Goal: Task Accomplishment & Management: Use online tool/utility

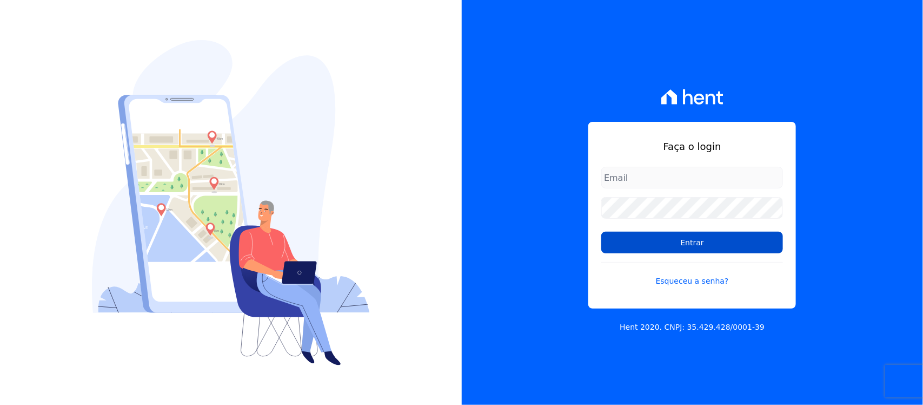
type input "[PERSON_NAME][EMAIL_ADDRESS][PERSON_NAME][DOMAIN_NAME]"
drag, startPoint x: 642, startPoint y: 246, endPoint x: 633, endPoint y: 243, distance: 9.6
click at [642, 246] on input "Entrar" at bounding box center [692, 242] width 182 height 22
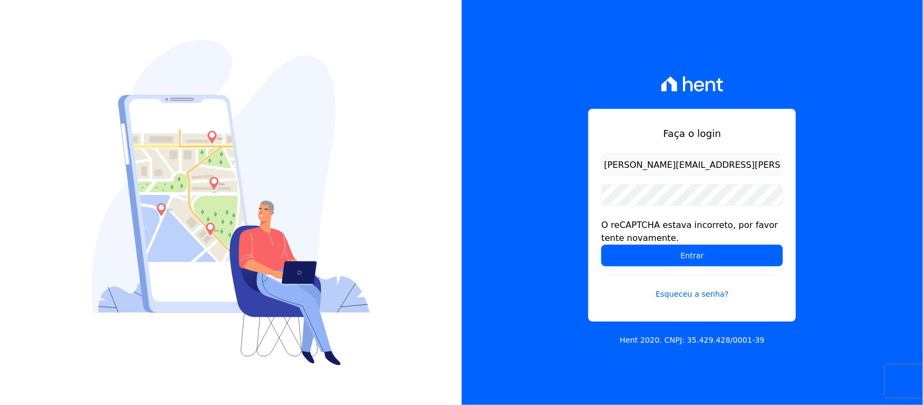
drag, startPoint x: 864, startPoint y: 157, endPoint x: 864, endPoint y: 174, distance: 16.8
click at [864, 157] on div "Faça o login nilda.moura@twtgrupo.com O reCAPTCHA estava incorreto, por favor t…" at bounding box center [693, 202] width 462 height 405
click at [711, 258] on input "Entrar" at bounding box center [692, 255] width 182 height 22
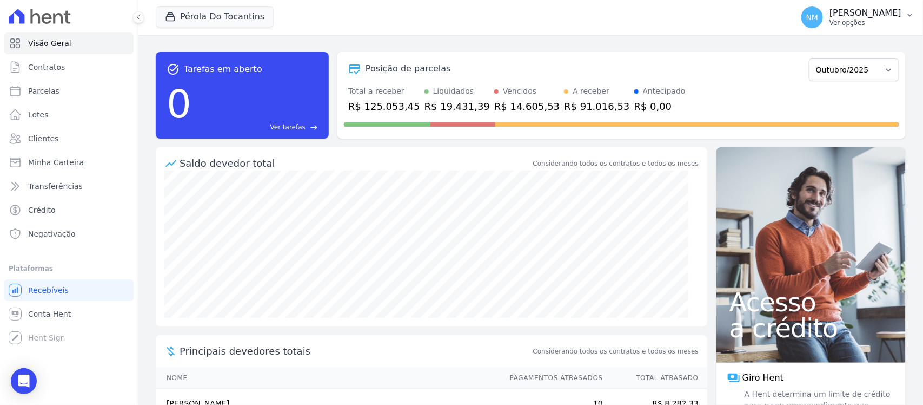
click at [899, 9] on p "[PERSON_NAME]" at bounding box center [866, 13] width 72 height 11
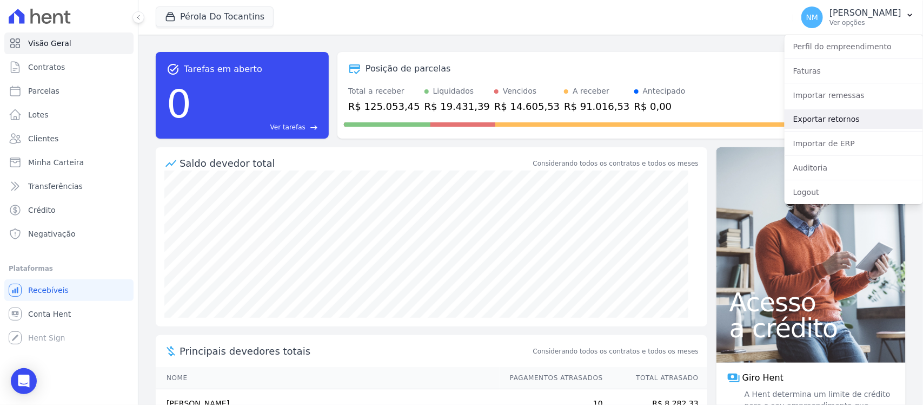
click at [845, 117] on link "Exportar retornos" at bounding box center [854, 118] width 138 height 19
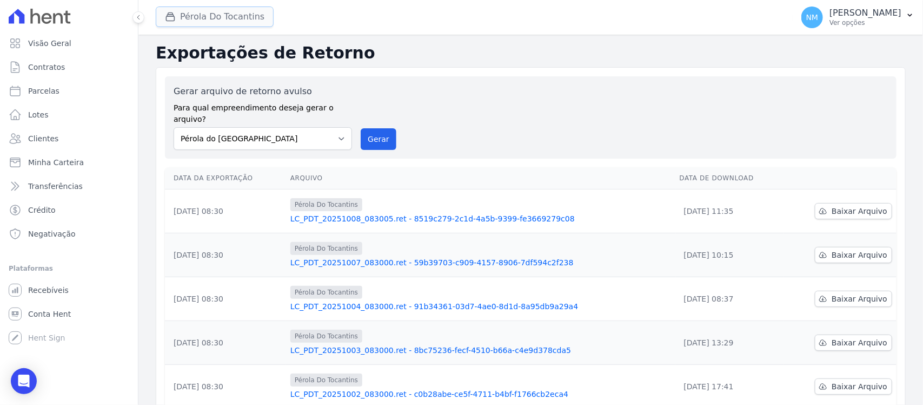
click at [210, 23] on button "Pérola Do Tocantins" at bounding box center [215, 16] width 118 height 21
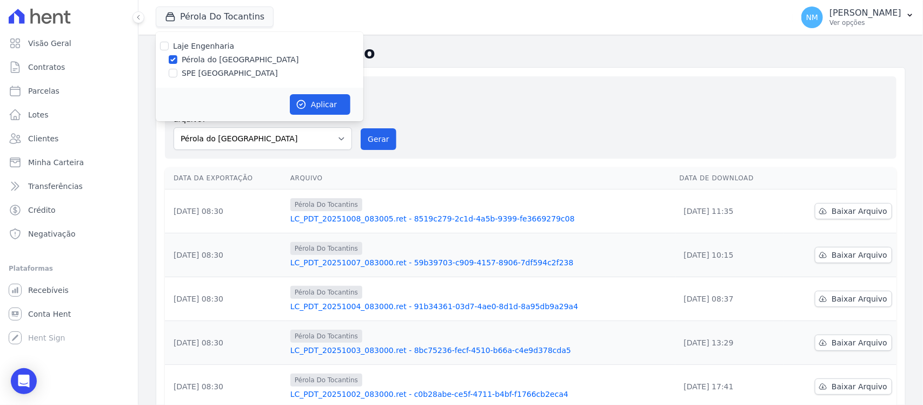
click at [223, 75] on label "SPE [GEOGRAPHIC_DATA]" at bounding box center [230, 73] width 96 height 11
click at [177, 75] on input "SPE [GEOGRAPHIC_DATA]" at bounding box center [173, 73] width 9 height 9
checkbox input "true"
click at [223, 65] on div "Laje Engenharia Pérola do Tocantins SPE Montenegro" at bounding box center [260, 60] width 208 height 56
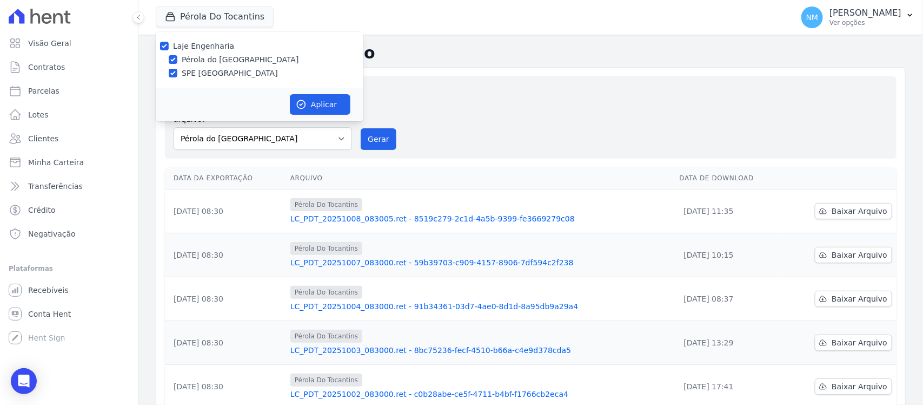
click at [228, 59] on label "Pérola do [GEOGRAPHIC_DATA]" at bounding box center [240, 59] width 117 height 11
click at [177, 59] on input "Pérola do [GEOGRAPHIC_DATA]" at bounding box center [173, 59] width 9 height 9
checkbox input "false"
click at [320, 101] on button "Aplicar" at bounding box center [320, 104] width 61 height 21
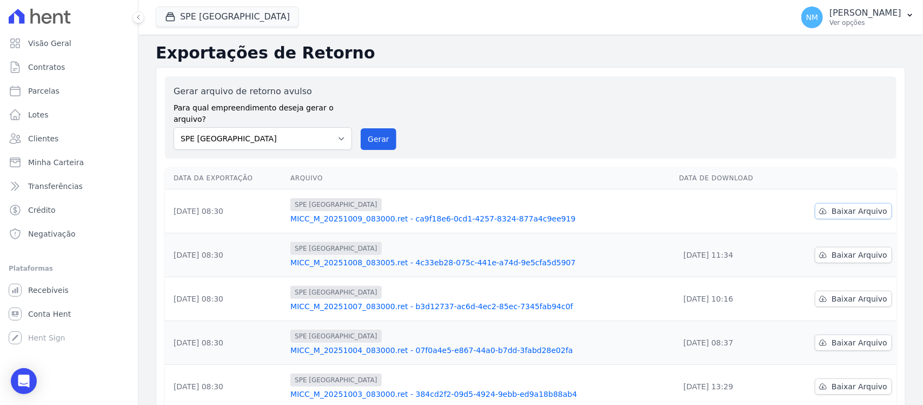
click at [856, 206] on span "Baixar Arquivo" at bounding box center [860, 211] width 56 height 11
click at [850, 206] on link "Baixar Arquivo" at bounding box center [853, 211] width 77 height 16
click at [25, 376] on icon "Open Intercom Messenger" at bounding box center [23, 381] width 12 height 14
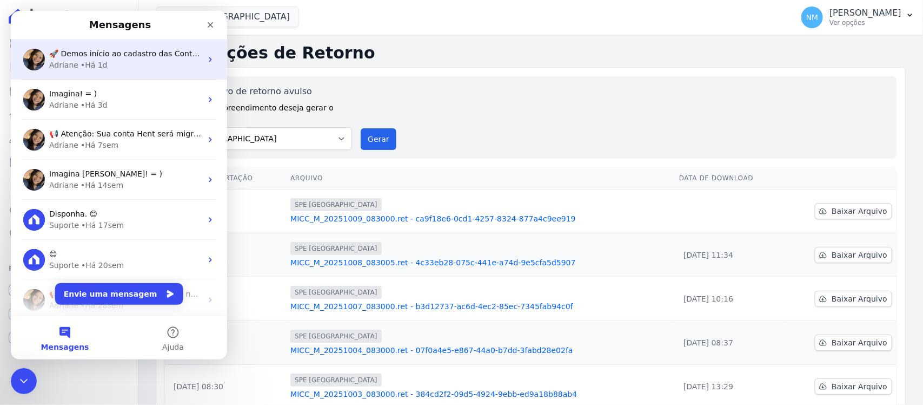
click at [75, 65] on div "Adriane" at bounding box center [63, 64] width 29 height 11
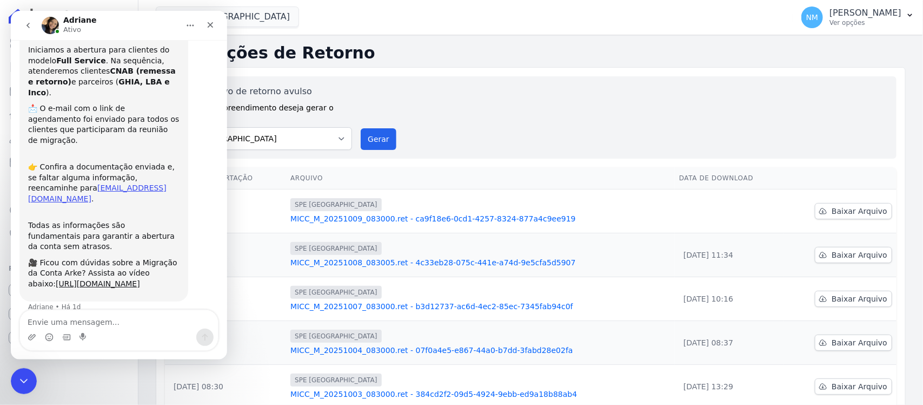
scroll to position [55, 0]
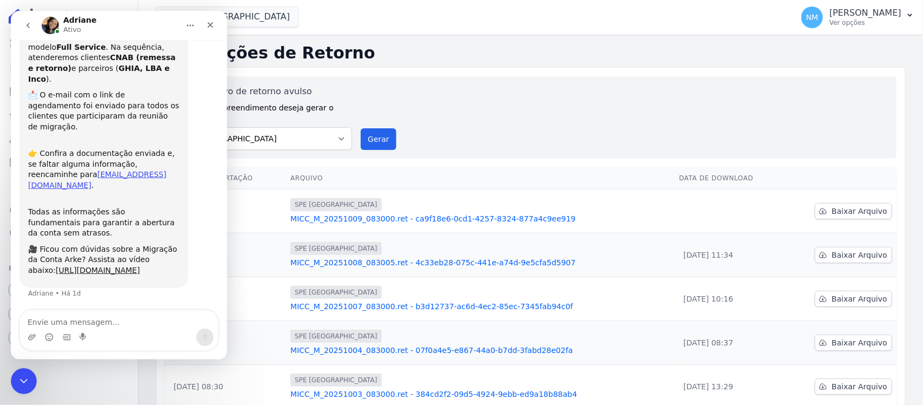
click at [92, 319] on textarea "Envie uma mensagem..." at bounding box center [119, 319] width 198 height 18
type textarea "Boa Tarde"
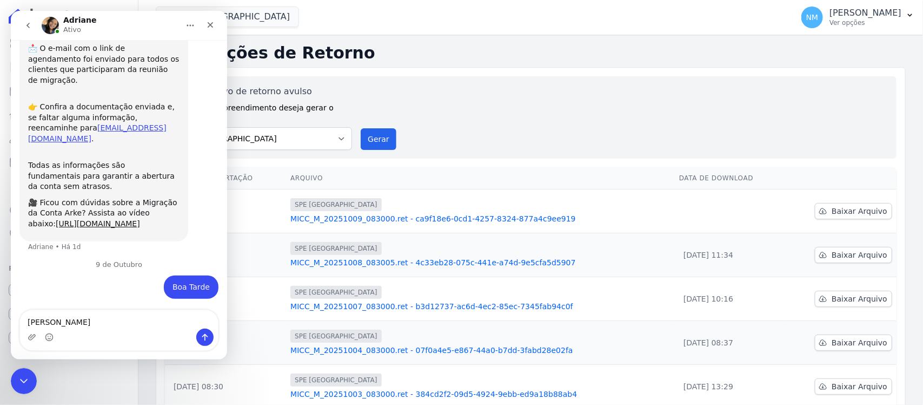
type textarea "ADRIANE"
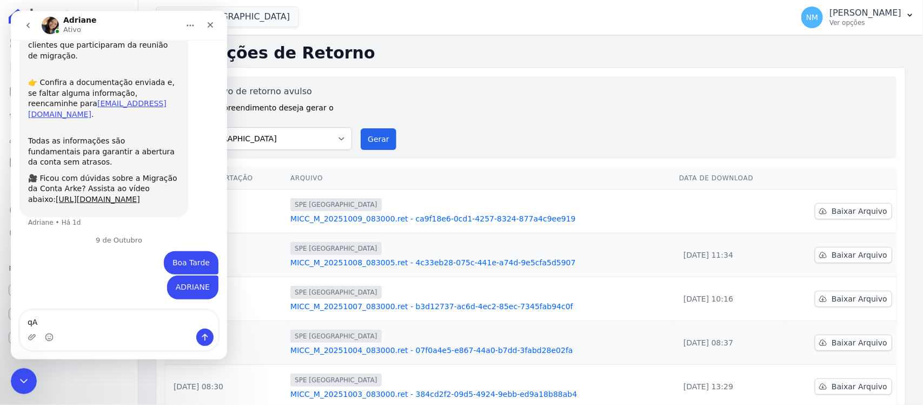
type textarea "q"
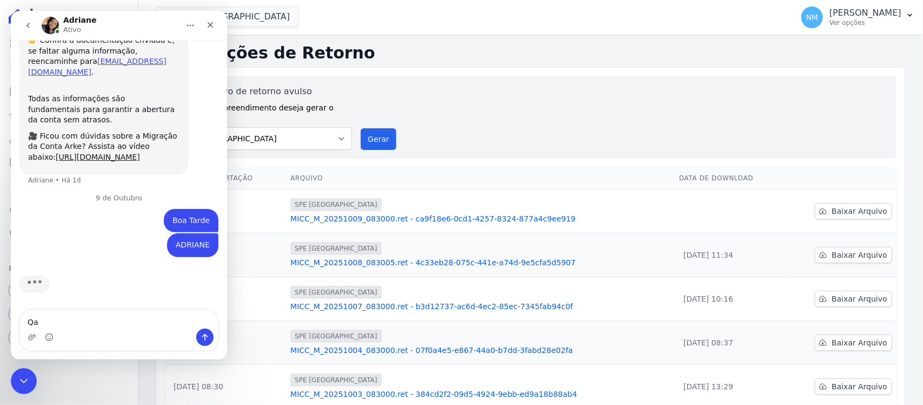
type textarea "Q"
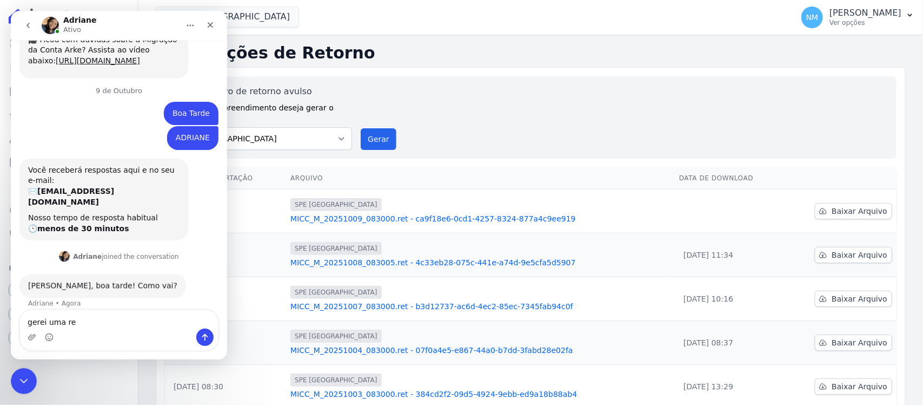
scroll to position [263, 0]
type textarea "gerei uma remessa"
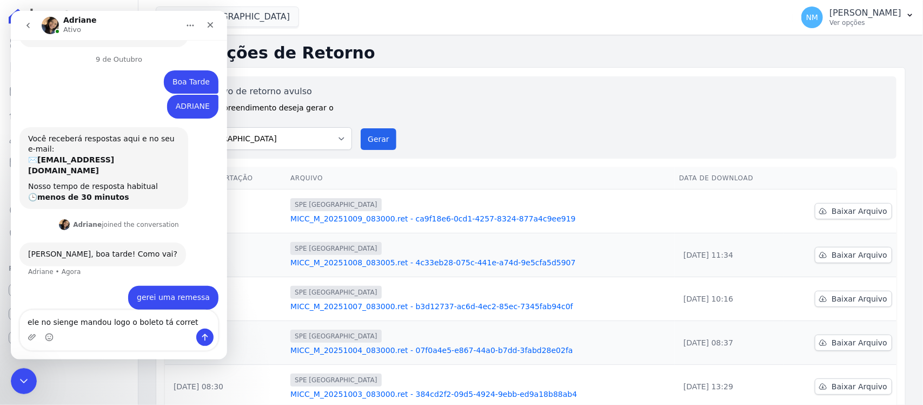
type textarea "ele no sienge mandou logo o boleto tá correto"
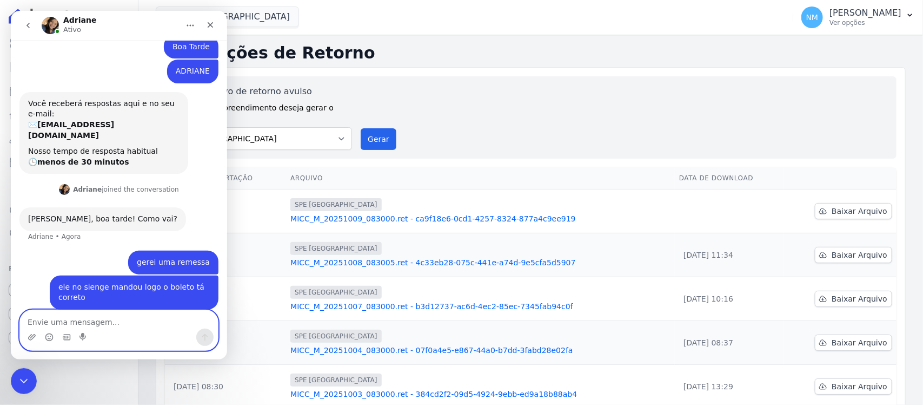
click at [92, 321] on textarea "Envie uma mensagem..." at bounding box center [119, 319] width 198 height 18
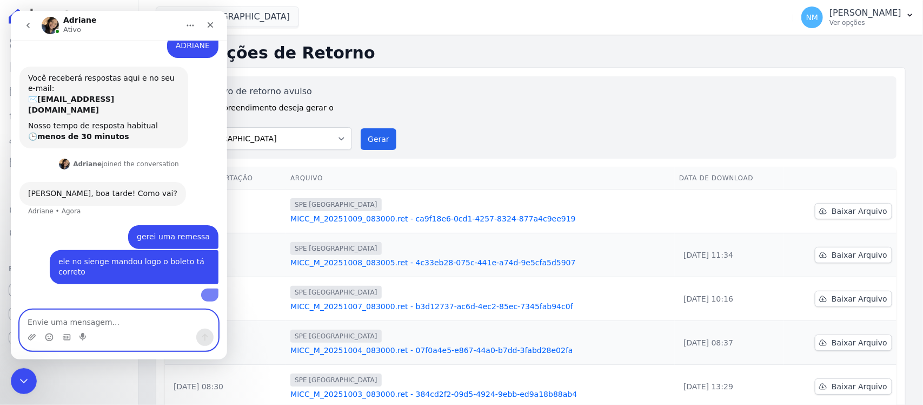
scroll to position [419, 0]
type textarea "dessa cliente"
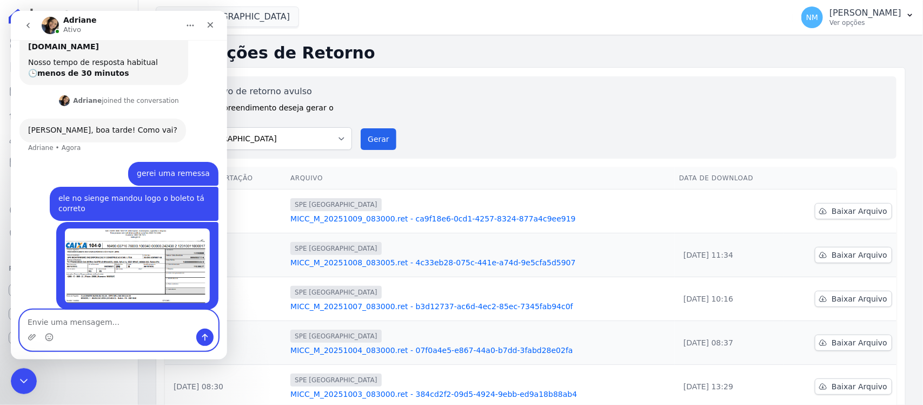
scroll to position [444, 0]
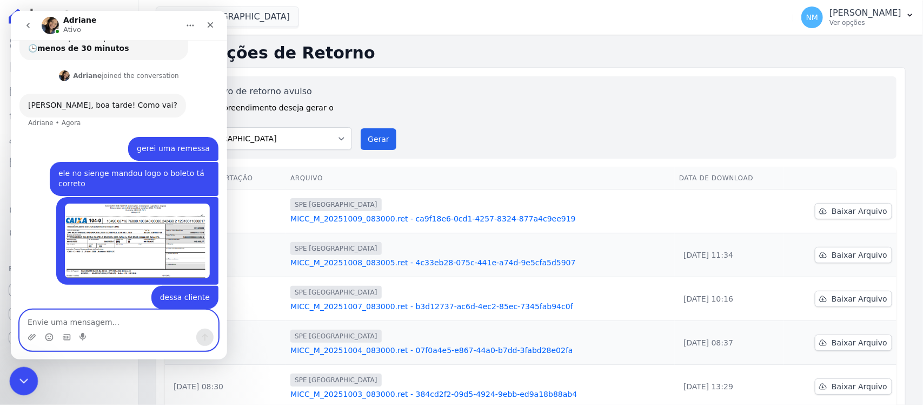
click at [17, 374] on icon "Encerramento do Messenger da Intercom" at bounding box center [22, 379] width 13 height 13
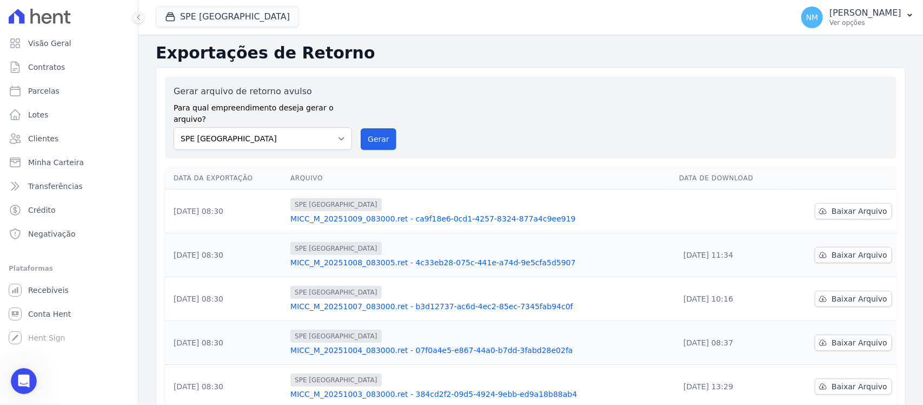
scroll to position [485, 0]
click at [19, 377] on icon "Abertura do Messenger da Intercom" at bounding box center [23, 379] width 18 height 18
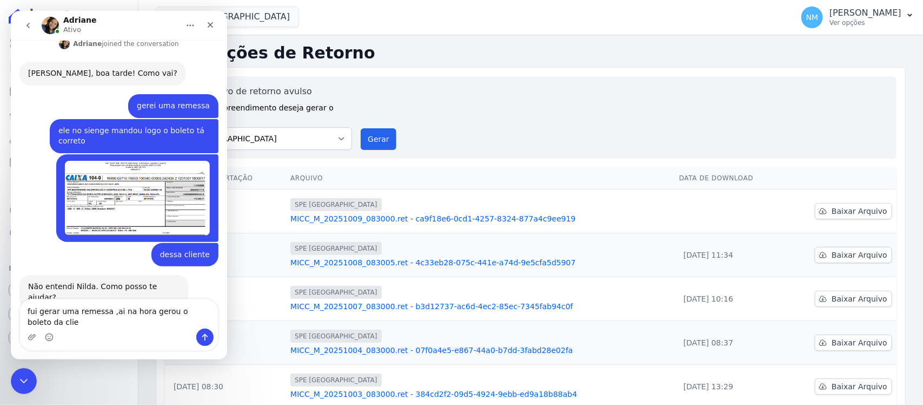
scroll to position [487, 0]
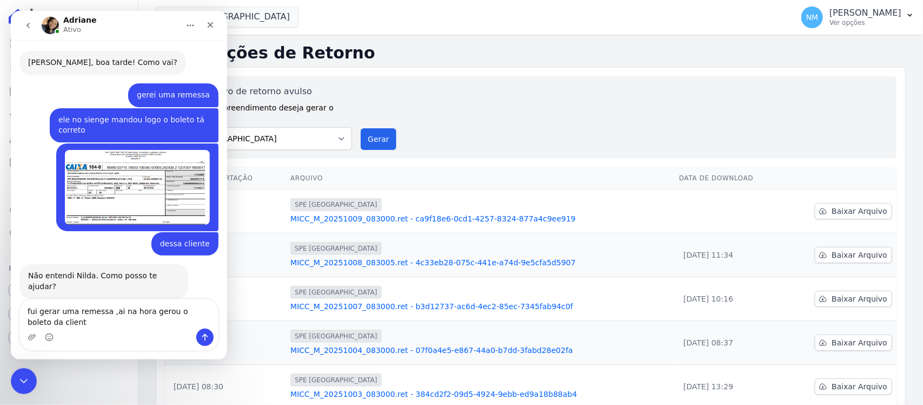
type textarea "fui gerar uma remessa ,ai na hora gerou o boleto da cliente"
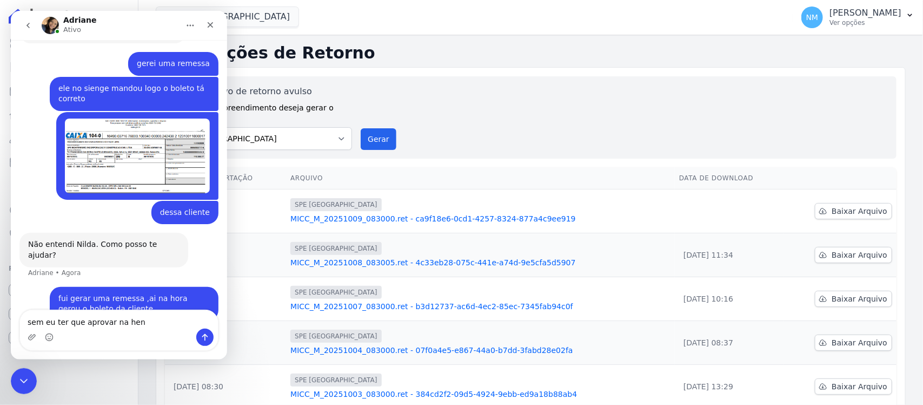
type textarea "sem eu ter que aprovar na hent"
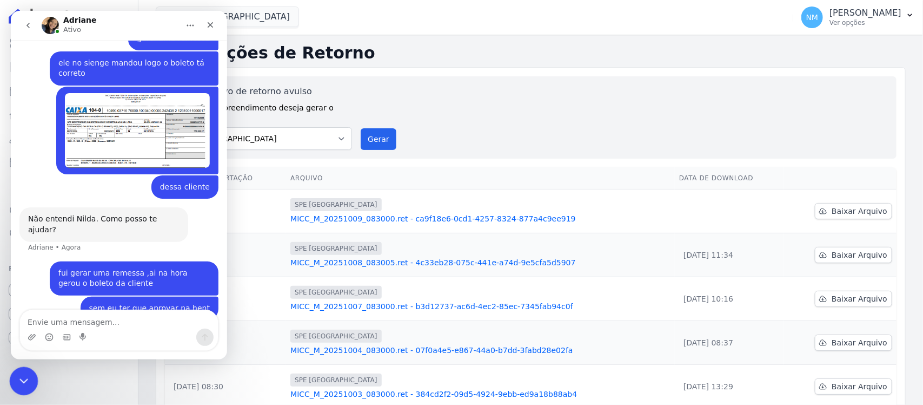
click at [28, 381] on icon "Encerramento do Messenger da Intercom" at bounding box center [22, 379] width 13 height 13
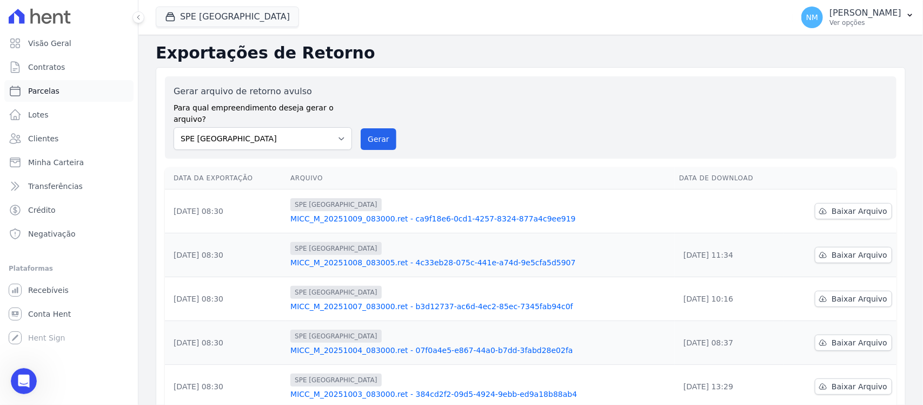
click at [67, 88] on link "Parcelas" at bounding box center [68, 91] width 129 height 22
select select
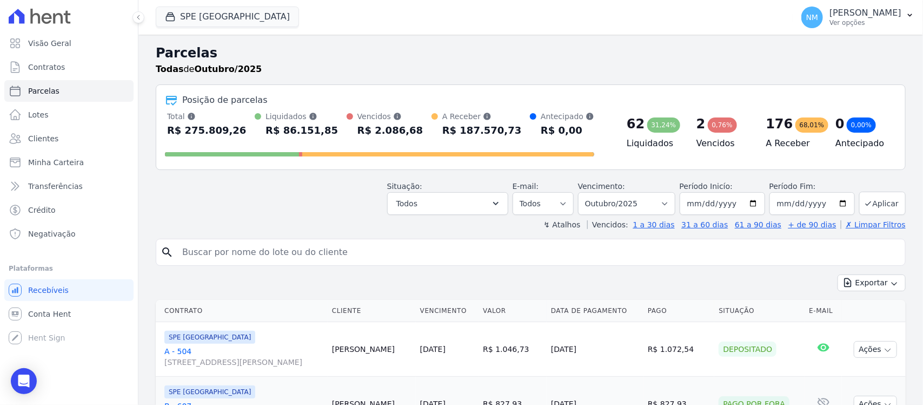
click at [204, 253] on input "search" at bounding box center [538, 252] width 725 height 22
type input "claudinete"
select select
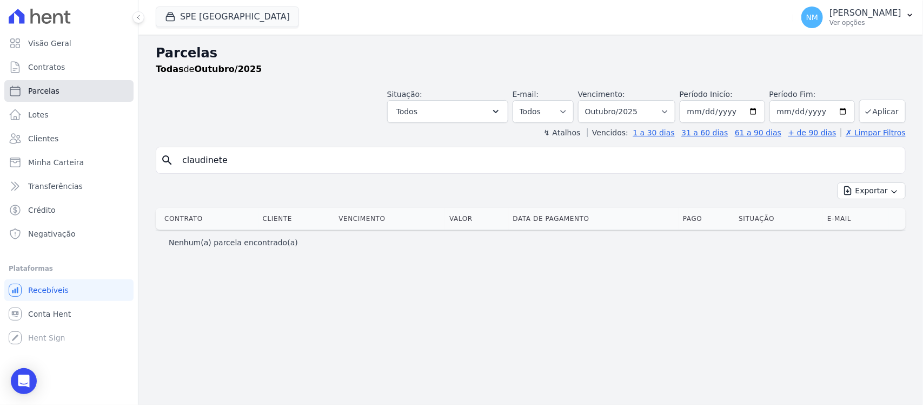
click at [75, 92] on link "Parcelas" at bounding box center [68, 91] width 129 height 22
select select
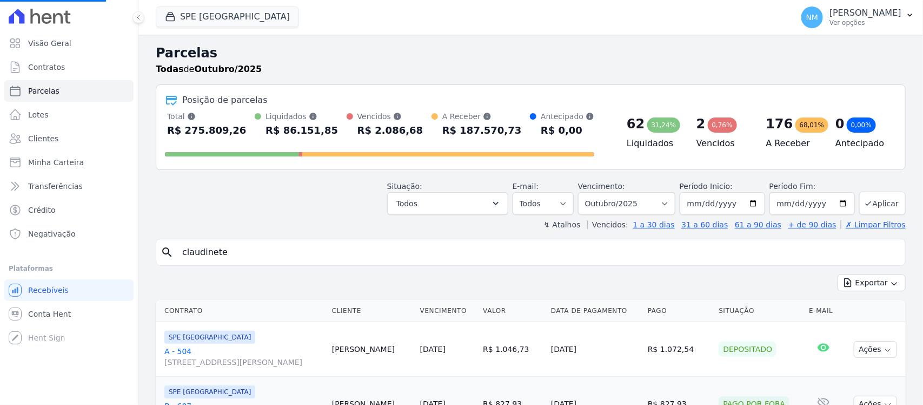
select select
drag, startPoint x: 15, startPoint y: 382, endPoint x: 71, endPoint y: 307, distance: 94.6
click at [15, 382] on div "Open Intercom Messenger" at bounding box center [24, 381] width 26 height 26
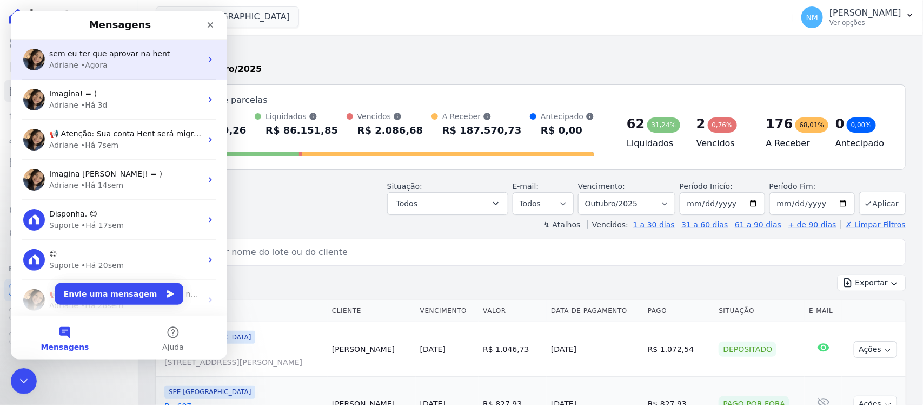
click at [98, 61] on div "• Agora" at bounding box center [94, 64] width 27 height 11
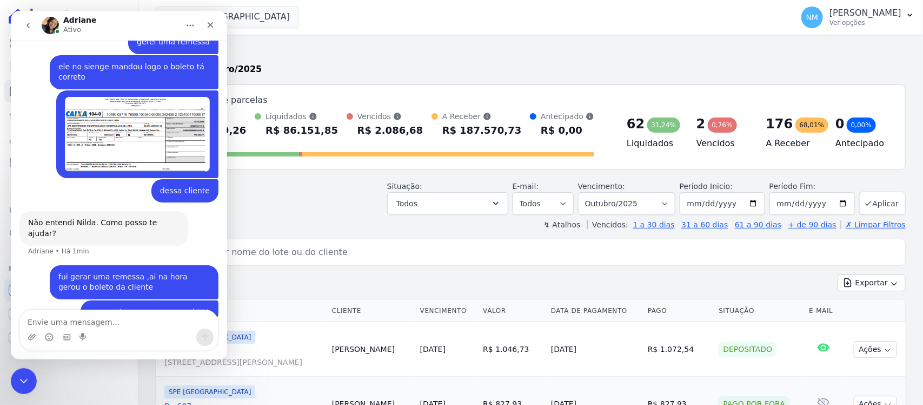
scroll to position [544, 0]
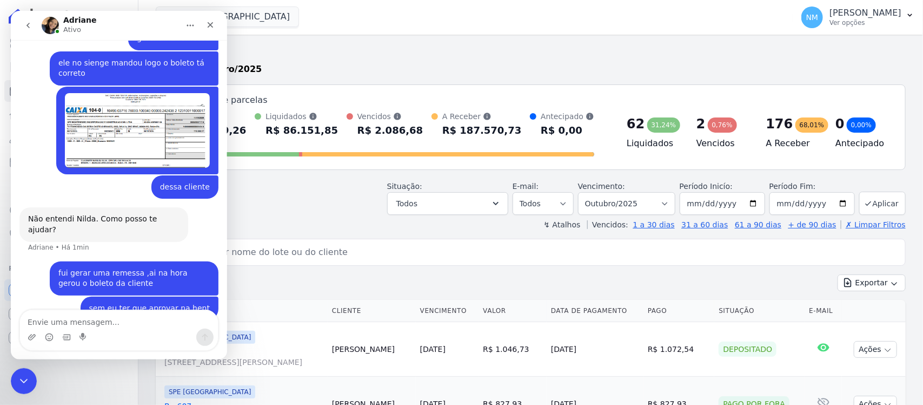
click at [114, 317] on textarea "Envie uma mensagem..." at bounding box center [119, 319] width 198 height 18
type textarea "Achei estranho"
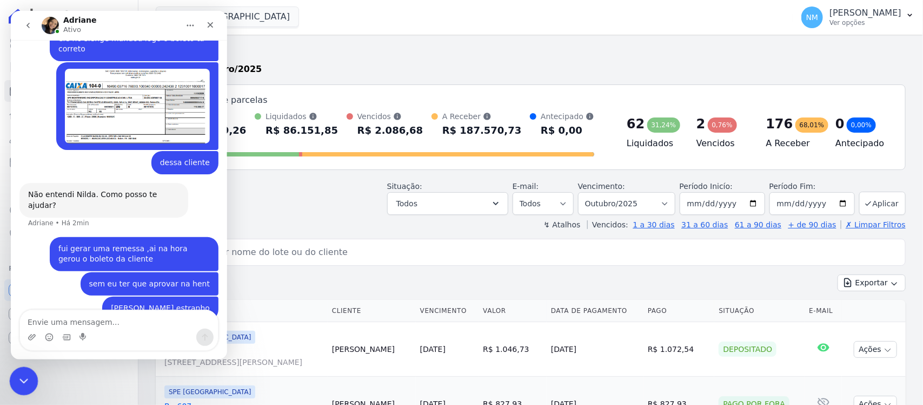
click at [20, 370] on div "Encerramento do Messenger da Intercom" at bounding box center [22, 379] width 26 height 26
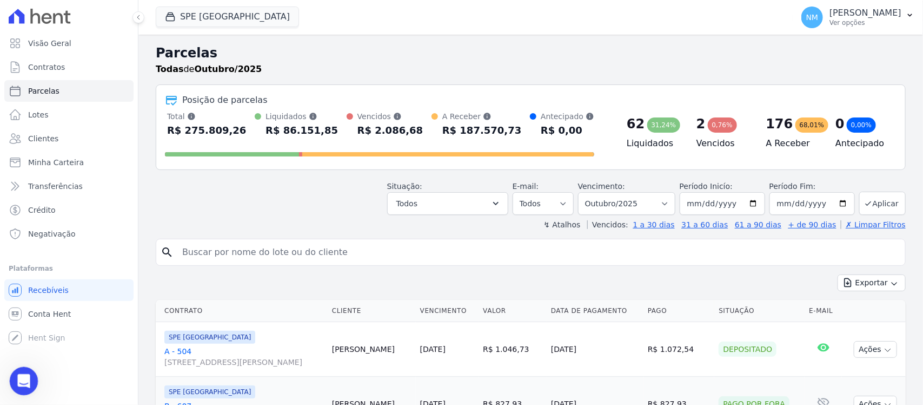
click at [19, 375] on icon "Abertura do Messenger da Intercom" at bounding box center [23, 379] width 18 height 18
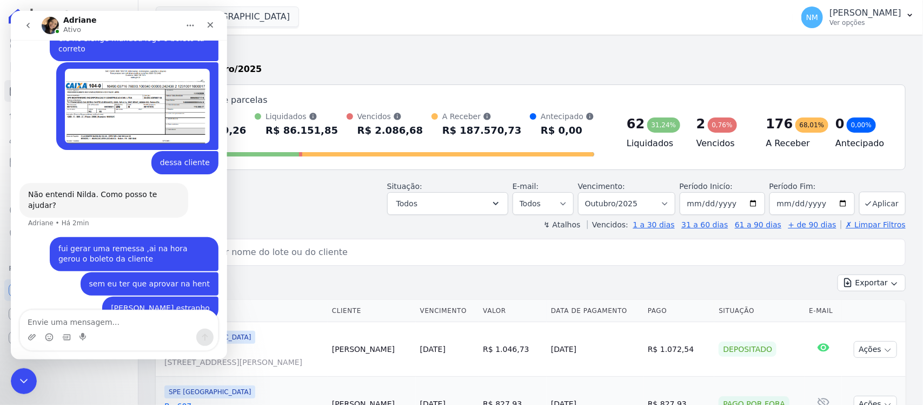
click at [90, 313] on textarea "Envie uma mensagem..." at bounding box center [119, 319] width 198 height 18
type textarea "Porem não tem vcs como beneficiário"
drag, startPoint x: 31, startPoint y: 377, endPoint x: 37, endPoint y: 376, distance: 6.0
click at [35, 376] on html at bounding box center [22, 379] width 26 height 26
click at [15, 380] on div "Encerramento do Messenger da Intercom" at bounding box center [22, 379] width 26 height 26
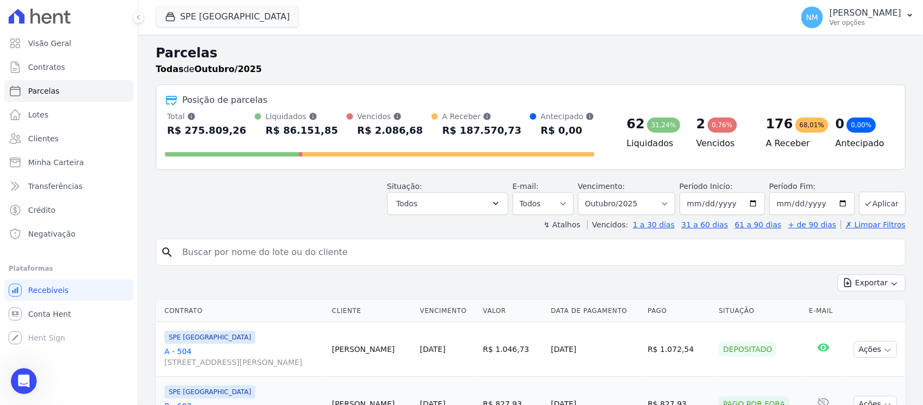
scroll to position [609, 0]
click at [274, 248] on input "search" at bounding box center [538, 252] width 725 height 22
type input "c"
type input "claudinete"
select select
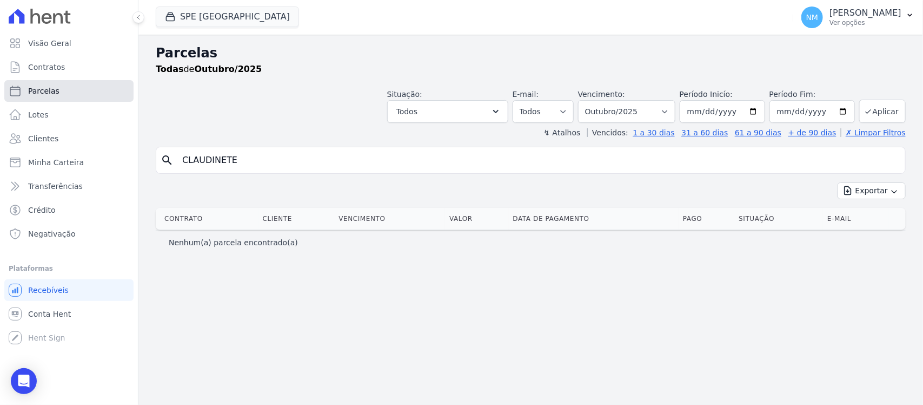
click at [54, 89] on span "Parcelas" at bounding box center [43, 90] width 31 height 11
select select
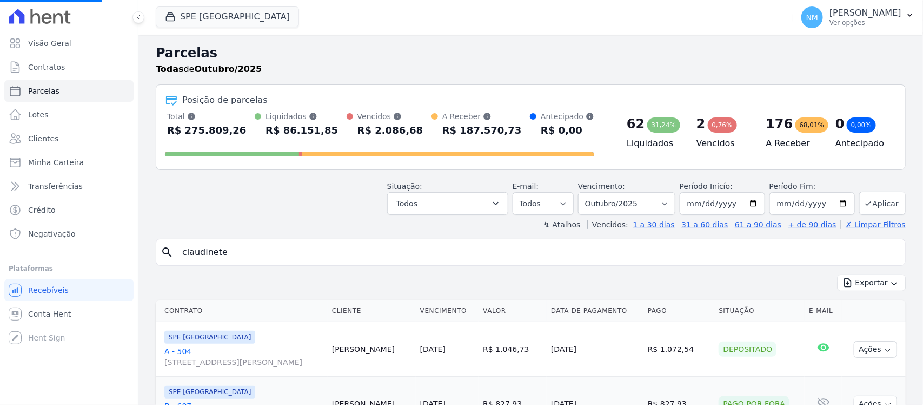
select select
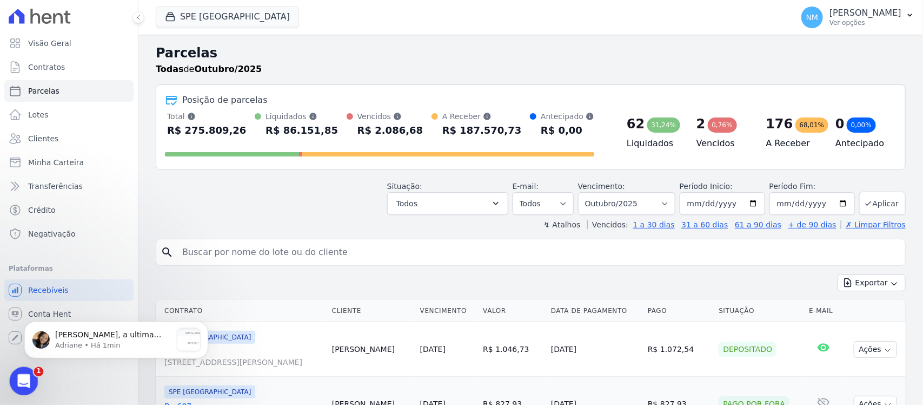
click at [34, 374] on div "Abertura do Messenger da Intercom" at bounding box center [22, 379] width 36 height 36
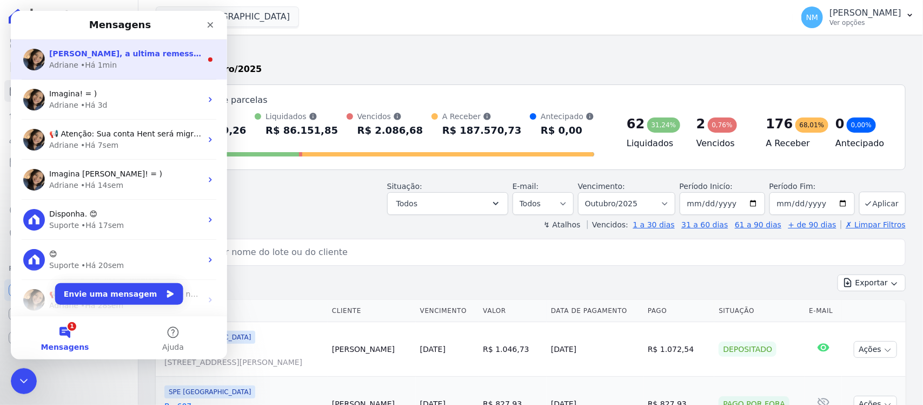
click at [124, 67] on div "Adriane • Há 1min" at bounding box center [125, 64] width 153 height 11
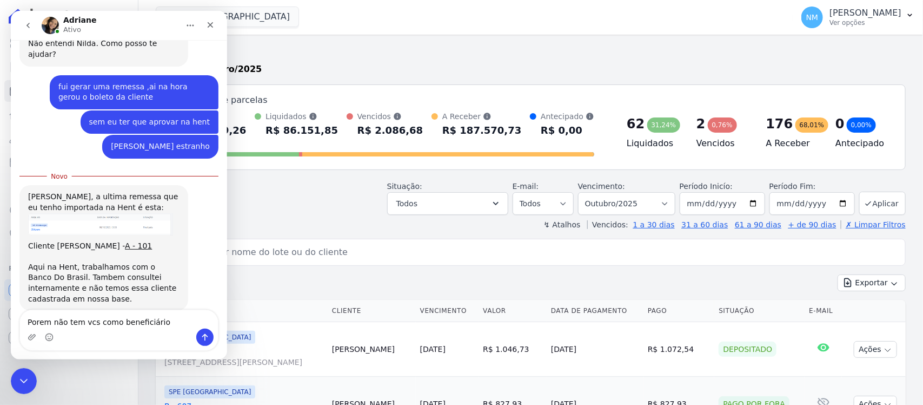
scroll to position [720, 0]
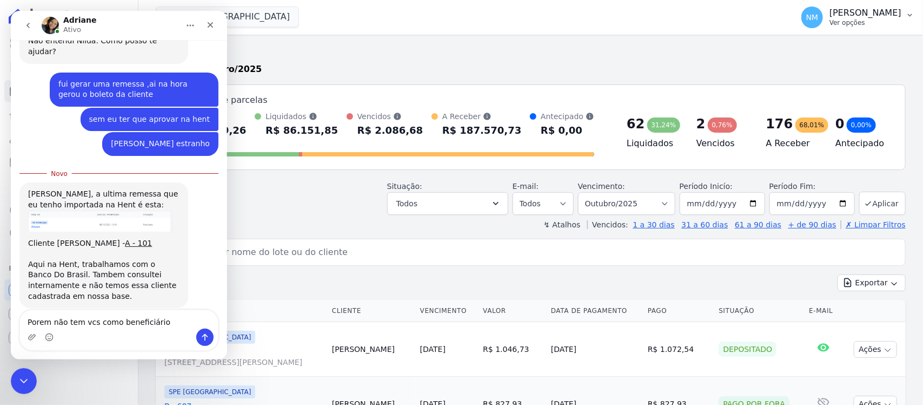
click at [906, 16] on icon "button" at bounding box center [910, 15] width 9 height 9
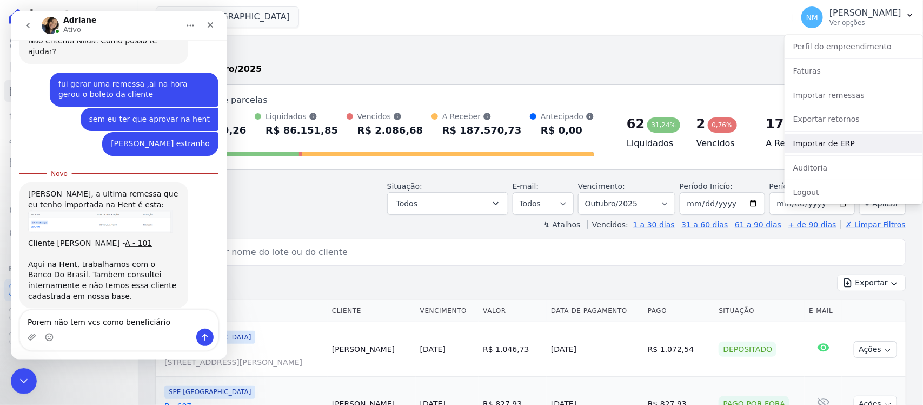
click at [853, 144] on link "Importar de ERP" at bounding box center [854, 143] width 138 height 19
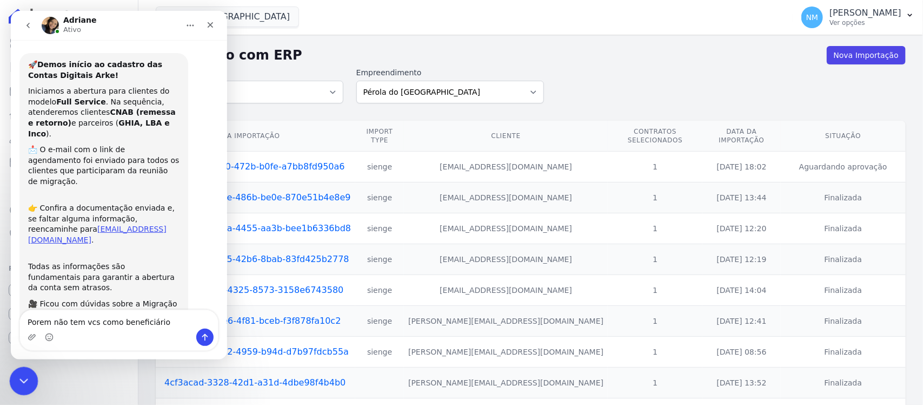
scroll to position [440, 0]
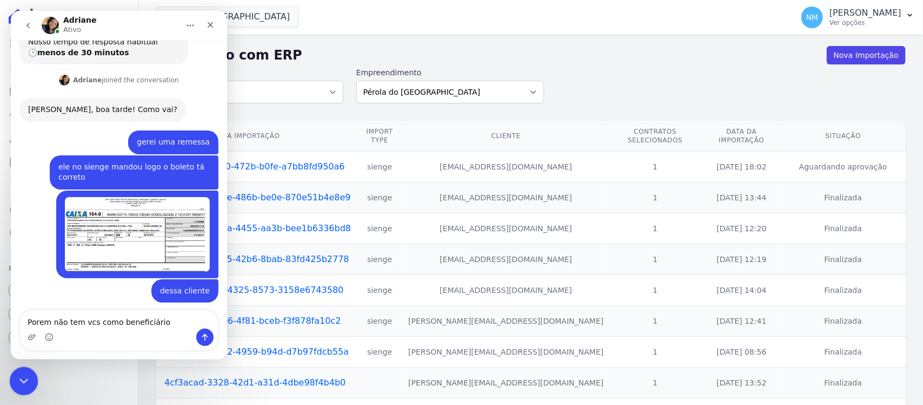
drag, startPoint x: 25, startPoint y: 373, endPoint x: 264, endPoint y: 667, distance: 379.1
click at [25, 373] on icon "Encerramento do Messenger da Intercom" at bounding box center [22, 379] width 13 height 13
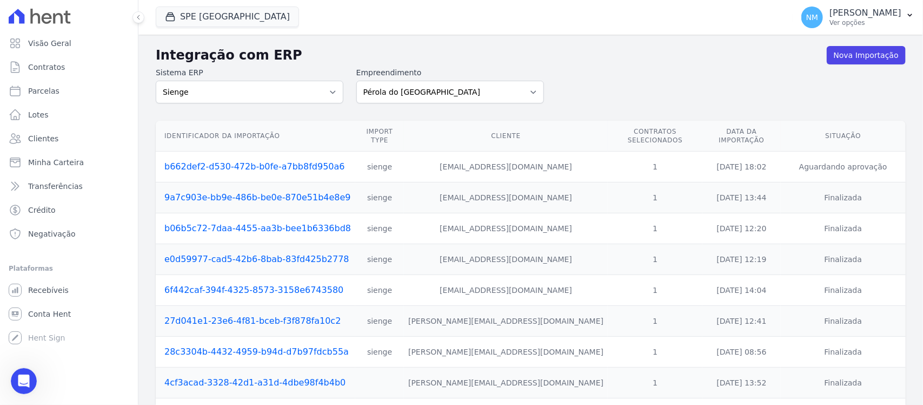
scroll to position [702, 0]
click at [523, 90] on select "Pérola do Tocantins SPE Montenegro" at bounding box center [450, 92] width 188 height 23
select select "168bdd06-a3dd-4988-b5a9-b0a7c7bf8968"
click at [356, 81] on select "Pérola do Tocantins SPE Montenegro" at bounding box center [450, 92] width 188 height 23
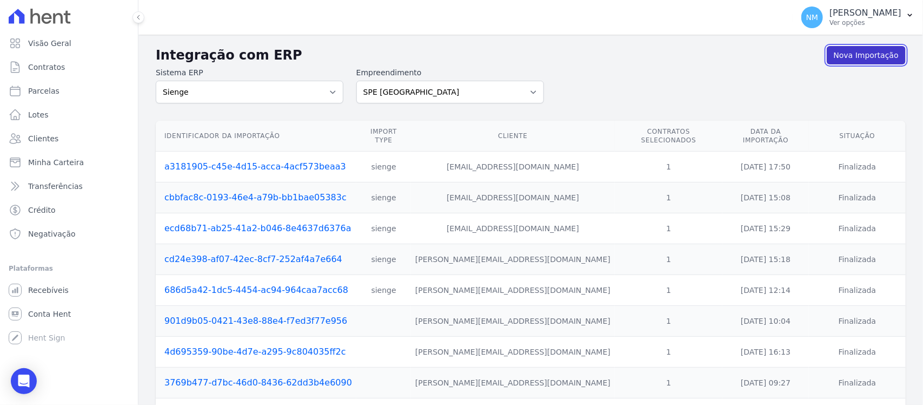
click at [853, 58] on link "Nova Importação" at bounding box center [866, 55] width 79 height 18
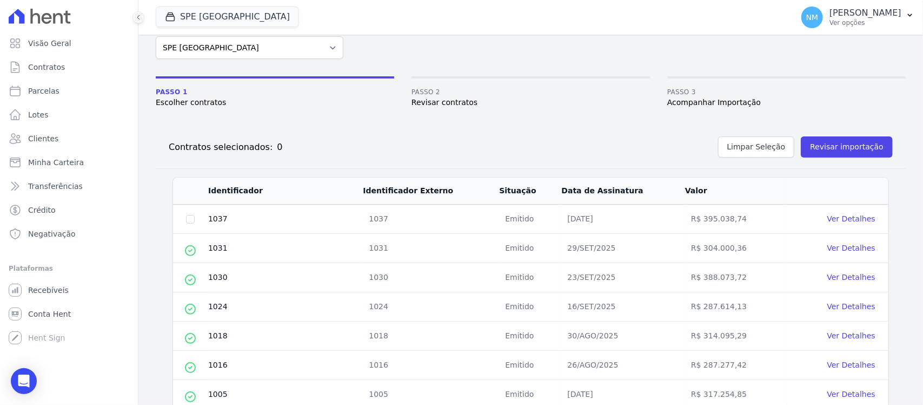
scroll to position [68, 0]
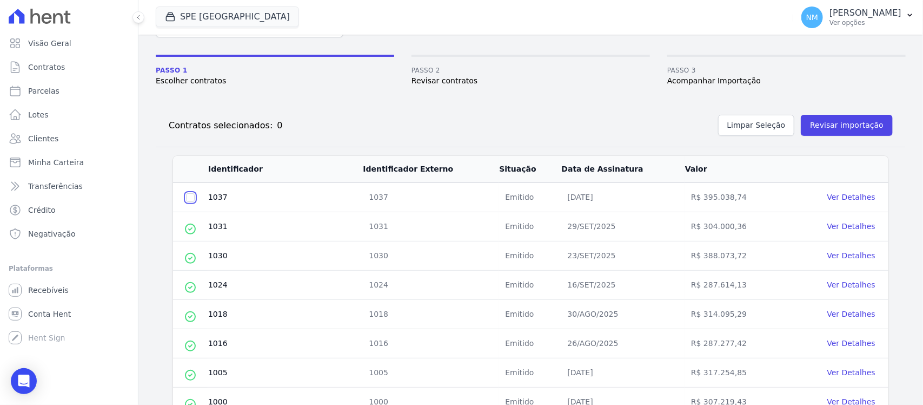
click at [188, 196] on input "checkbox" at bounding box center [190, 197] width 9 height 9
checkbox input "true"
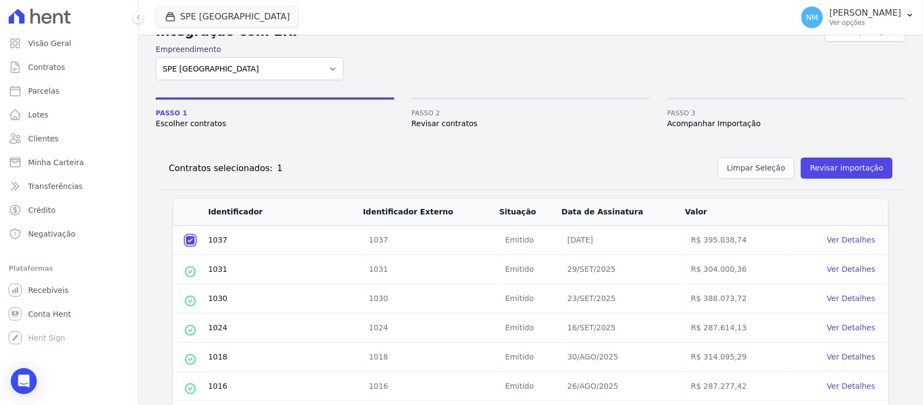
scroll to position [0, 0]
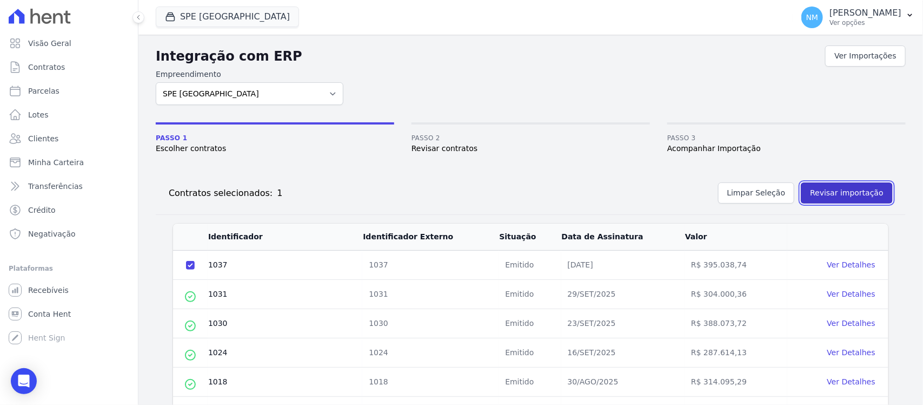
click at [860, 199] on button "Revisar importação" at bounding box center [847, 192] width 92 height 21
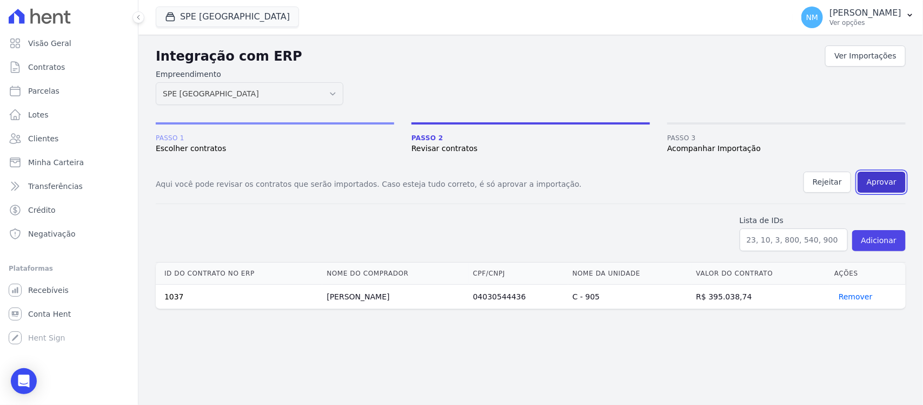
click at [887, 185] on button "Aprovar" at bounding box center [882, 181] width 48 height 21
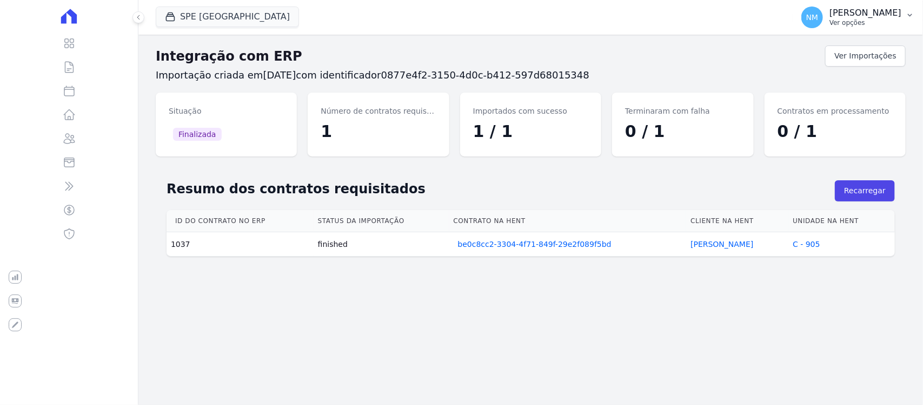
click at [906, 15] on icon "button" at bounding box center [910, 15] width 9 height 9
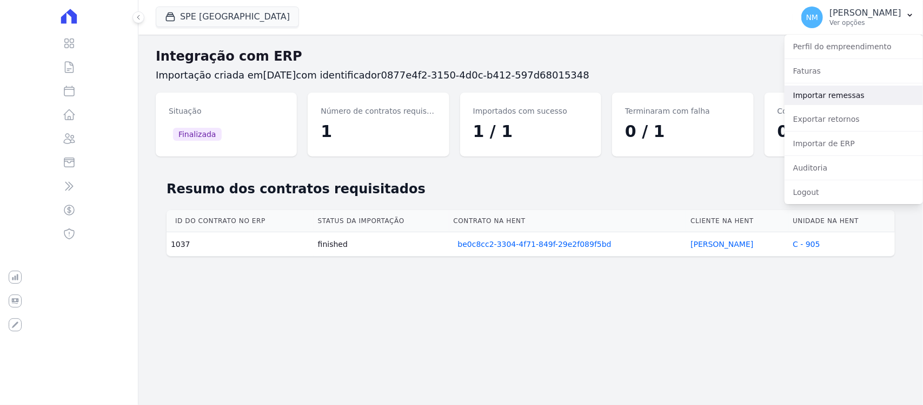
click at [816, 90] on link "Importar remessas" at bounding box center [854, 94] width 138 height 19
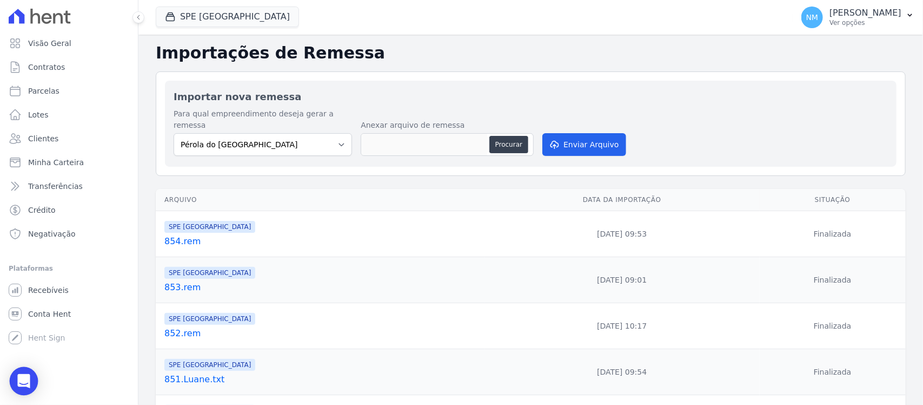
click at [28, 379] on icon "Open Intercom Messenger" at bounding box center [23, 381] width 12 height 14
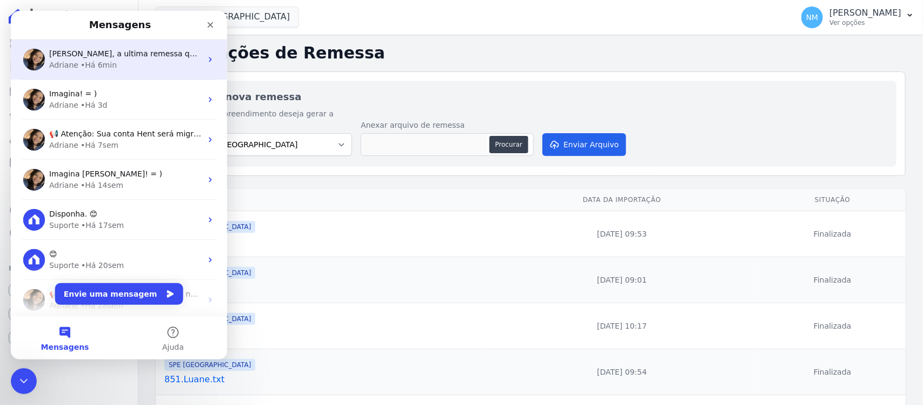
click at [122, 64] on div "Adriane • Há 6min" at bounding box center [125, 64] width 153 height 11
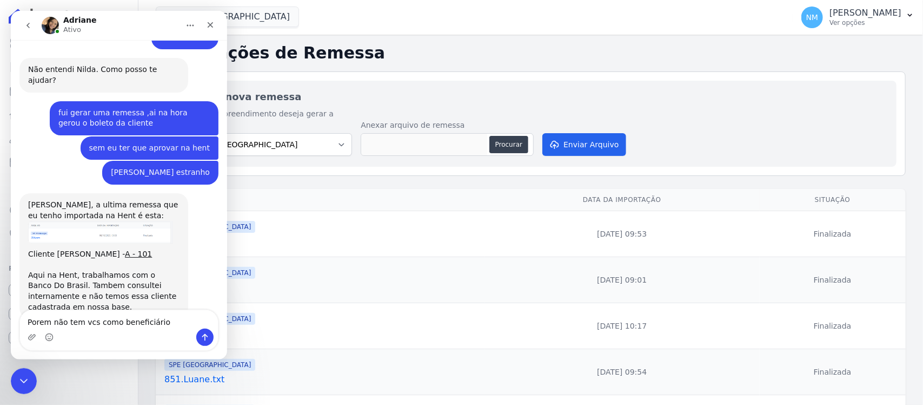
scroll to position [702, 0]
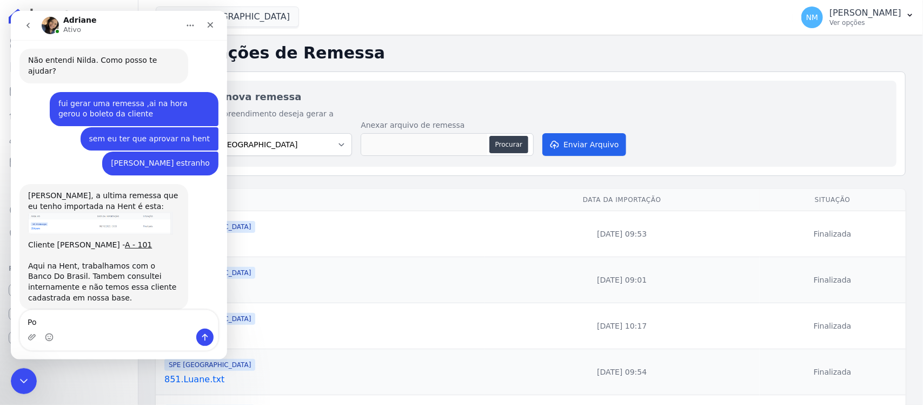
type textarea "P"
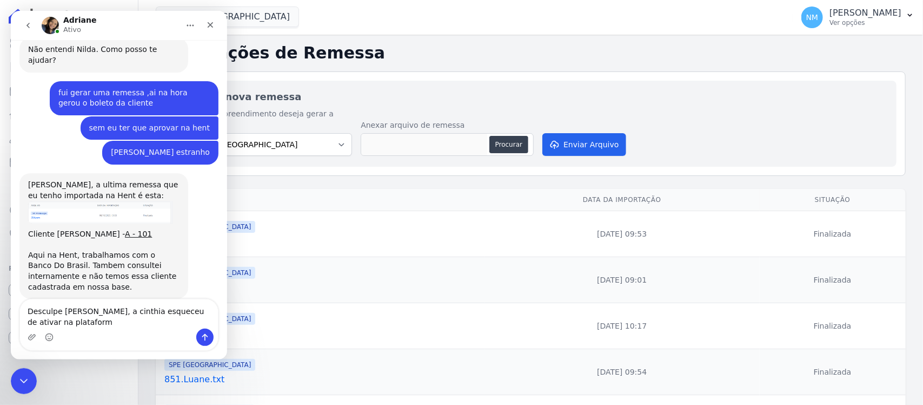
type textarea "Desculpe Adriane, a cinthia esqueceu de ativar na plataforma"
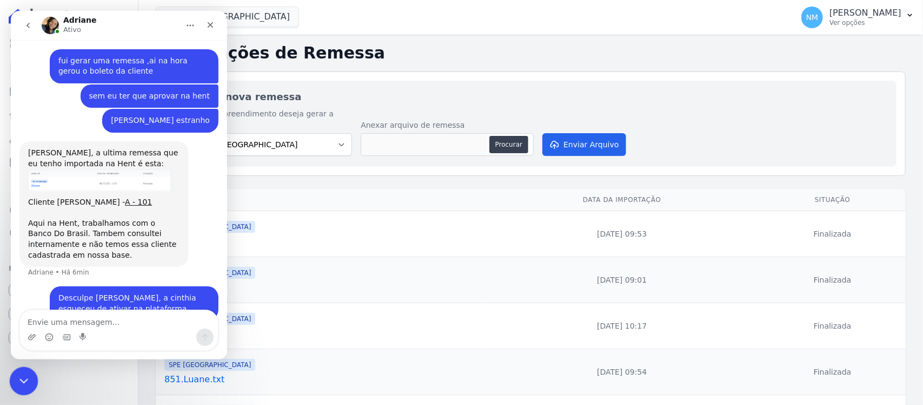
click at [20, 375] on icon "Encerramento do Messenger da Intercom" at bounding box center [22, 379] width 13 height 13
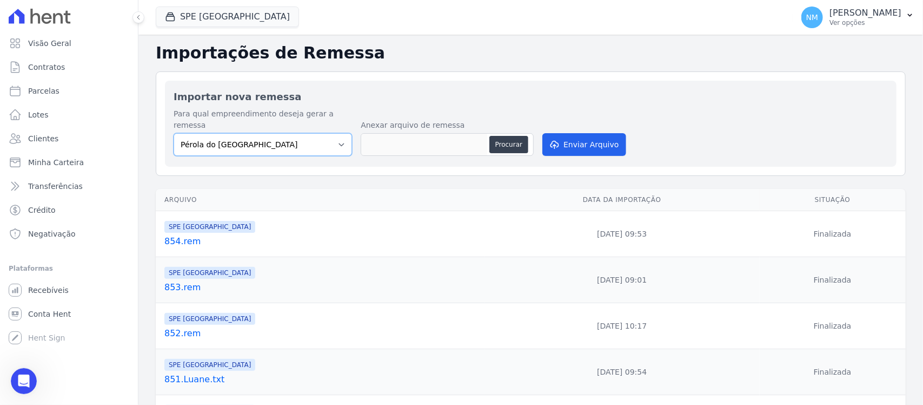
click at [338, 133] on select "Pérola do Tocantins SPE Montenegro" at bounding box center [263, 144] width 178 height 23
select select "168bdd06-a3dd-4988-b5a9-b0a7c7bf8968"
click at [174, 133] on select "Pérola do Tocantins SPE Montenegro" at bounding box center [263, 144] width 178 height 23
click at [499, 136] on button "Procurar" at bounding box center [508, 144] width 39 height 17
type input "857.rem"
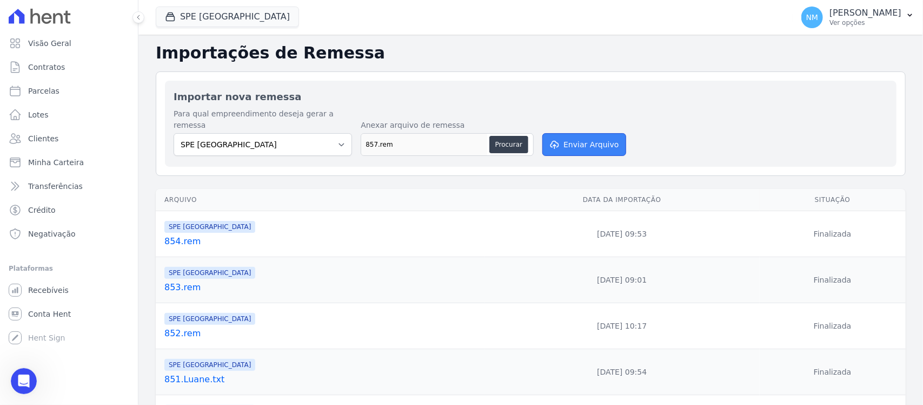
click at [581, 136] on button "Enviar Arquivo" at bounding box center [583, 144] width 83 height 23
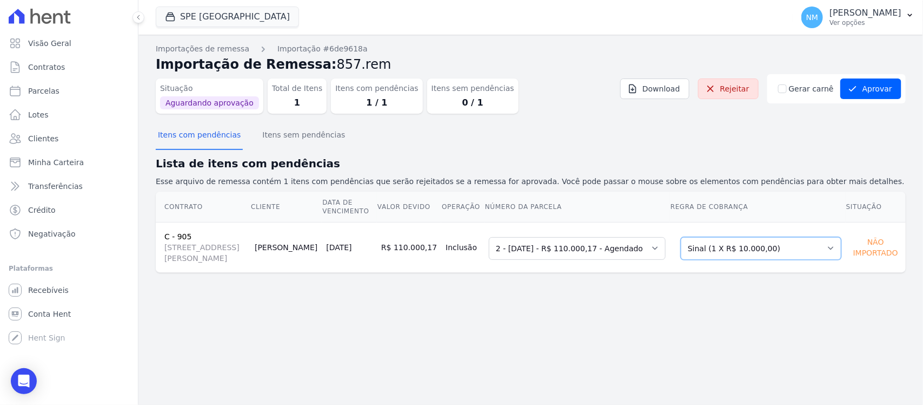
click at [820, 249] on select "Selecione uma Nova Parcela Avulsa Parcela Avulsa Existente Sinal (1 X R$ 10.000…" at bounding box center [761, 248] width 161 height 23
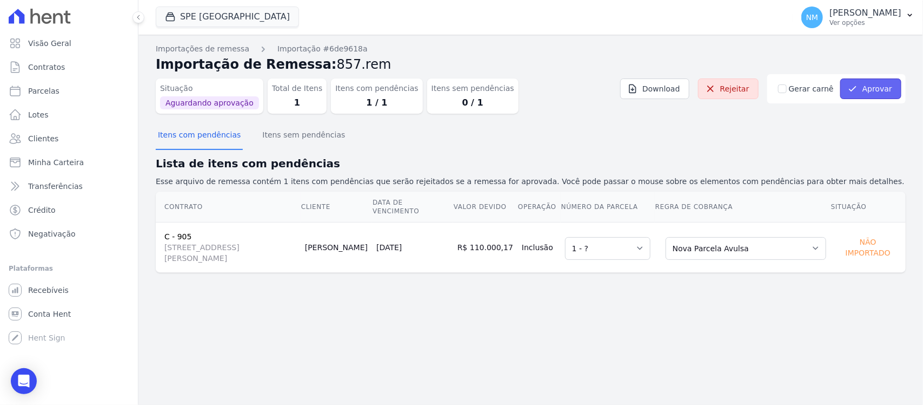
click at [854, 85] on icon "submit" at bounding box center [852, 88] width 11 height 11
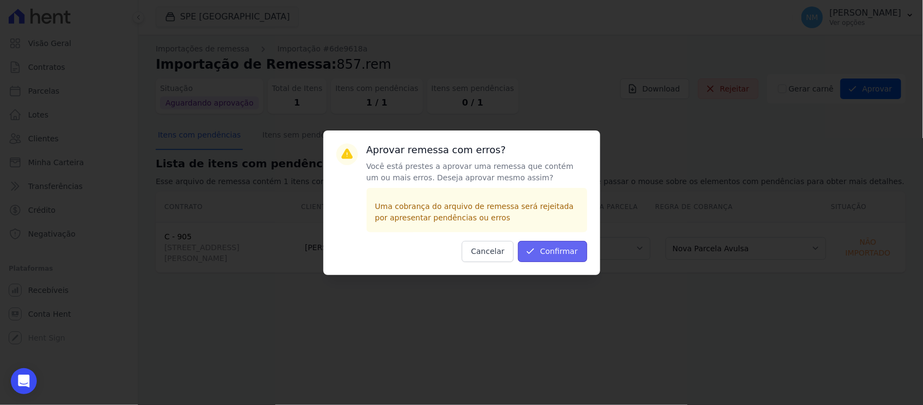
click at [558, 255] on button "Confirmar" at bounding box center [552, 251] width 69 height 21
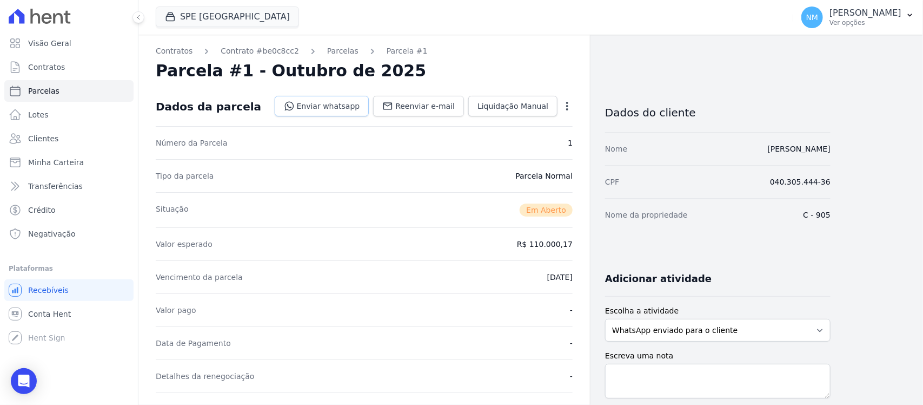
click at [355, 104] on link "Enviar whatsapp" at bounding box center [322, 106] width 95 height 21
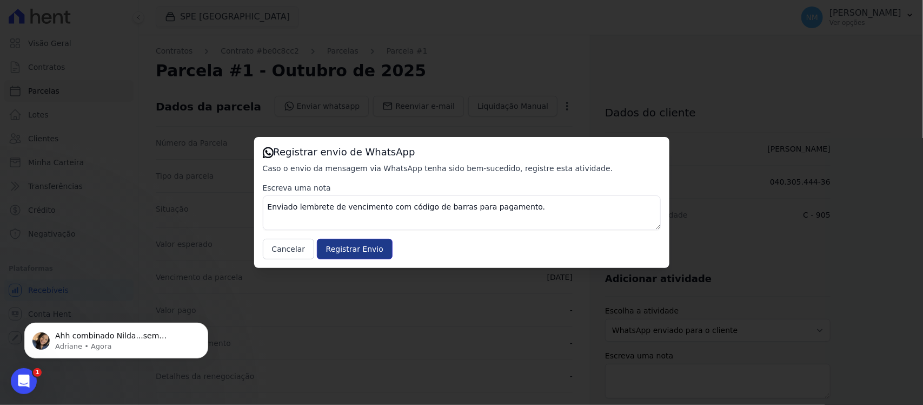
click at [364, 248] on input "Registrar Envio" at bounding box center [355, 248] width 76 height 21
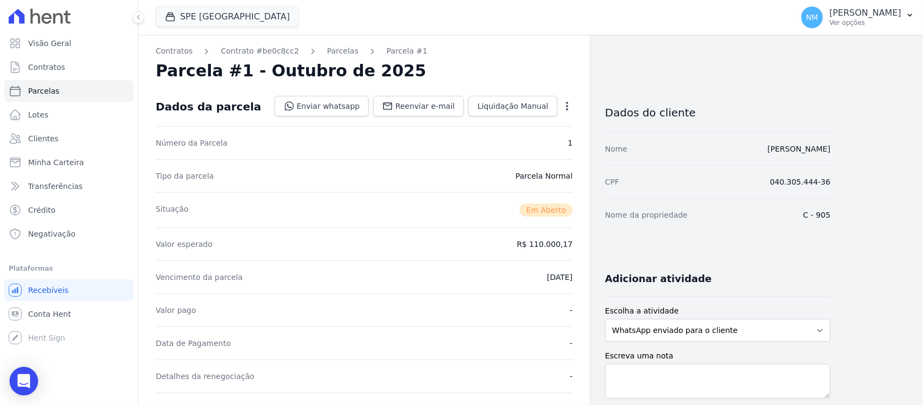
click at [27, 374] on div "Open Intercom Messenger" at bounding box center [24, 381] width 29 height 29
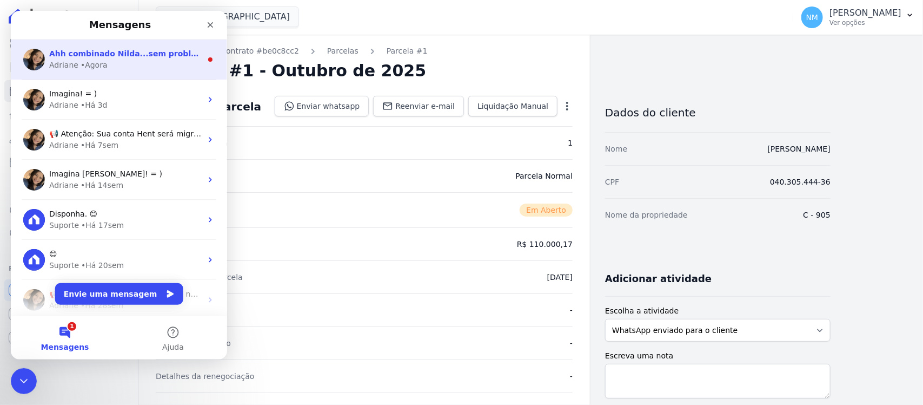
click at [117, 62] on div "Adriane • Agora" at bounding box center [125, 64] width 153 height 11
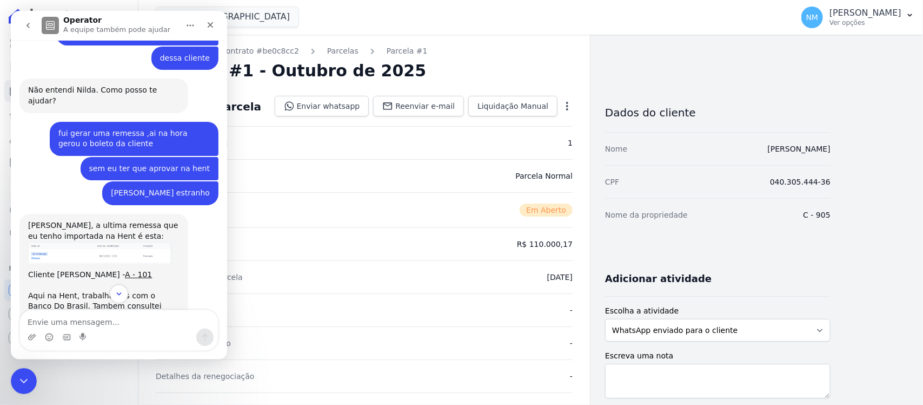
scroll to position [777, 0]
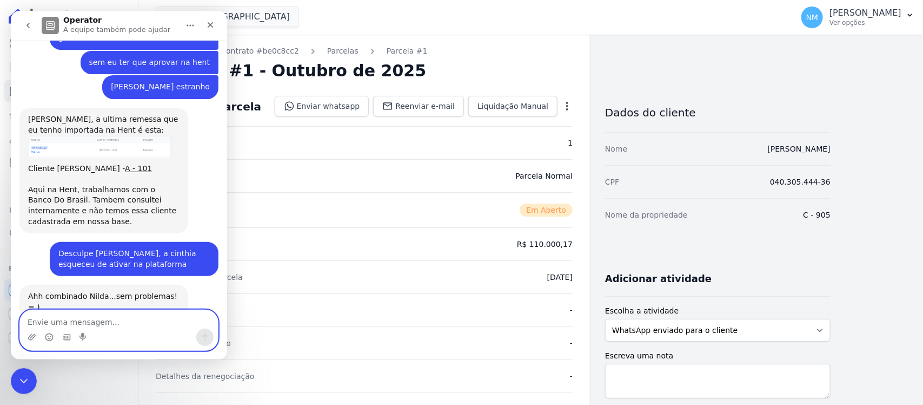
click at [96, 315] on textarea "Envie uma mensagem..." at bounding box center [119, 319] width 198 height 18
drag, startPoint x: 306, startPoint y: 196, endPoint x: 273, endPoint y: 82, distance: 119.2
click at [304, 196] on div "Situação Em Aberto" at bounding box center [364, 209] width 417 height 35
click at [214, 22] on icon "Fechar" at bounding box center [210, 25] width 9 height 9
